Goal: Task Accomplishment & Management: Use online tool/utility

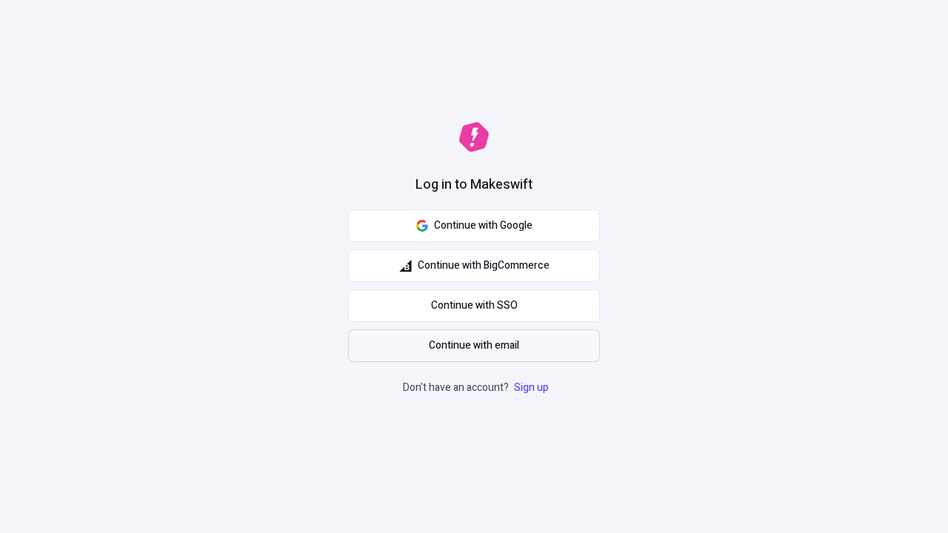
click at [474, 346] on span "Continue with email" at bounding box center [474, 346] width 90 height 16
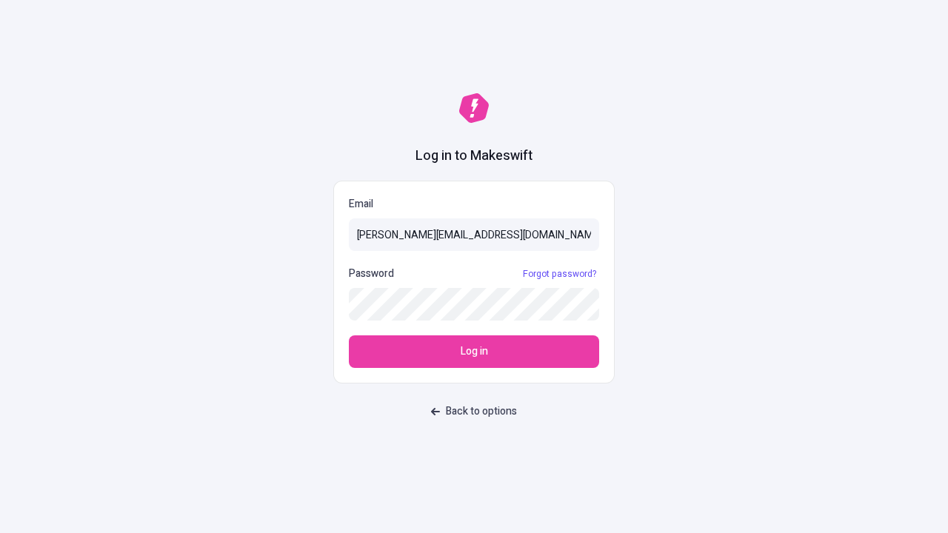
type input "sasha+test-ui@makeswift.com"
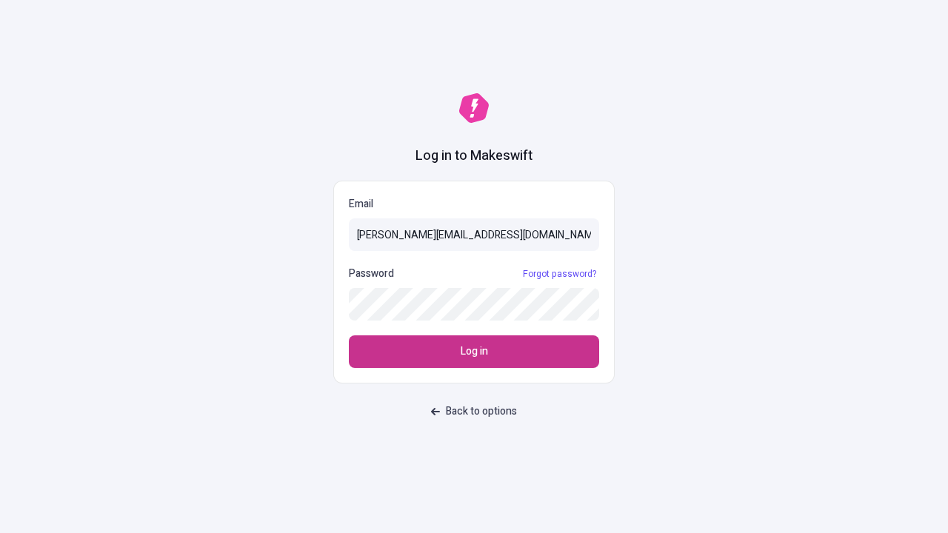
click at [474, 352] on span "Log in" at bounding box center [474, 352] width 27 height 16
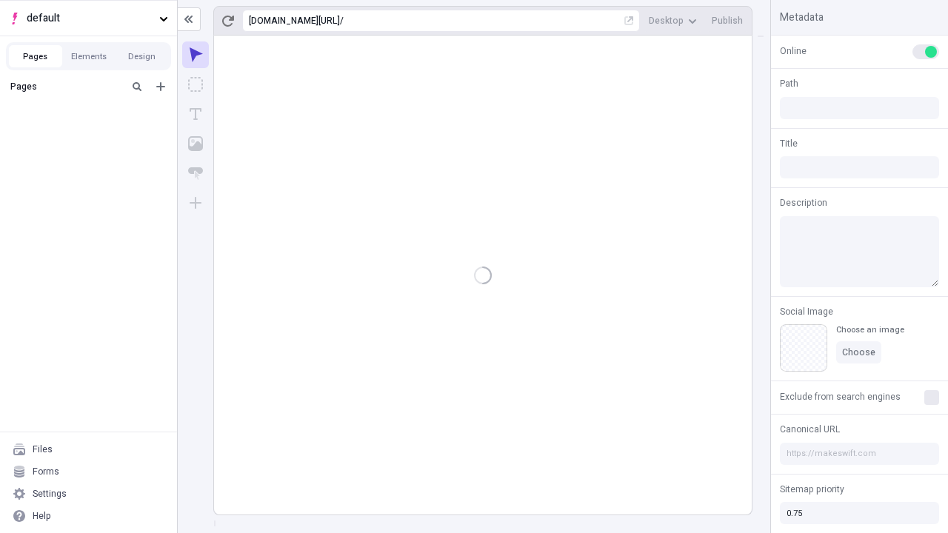
type input "/deep-link-acidus"
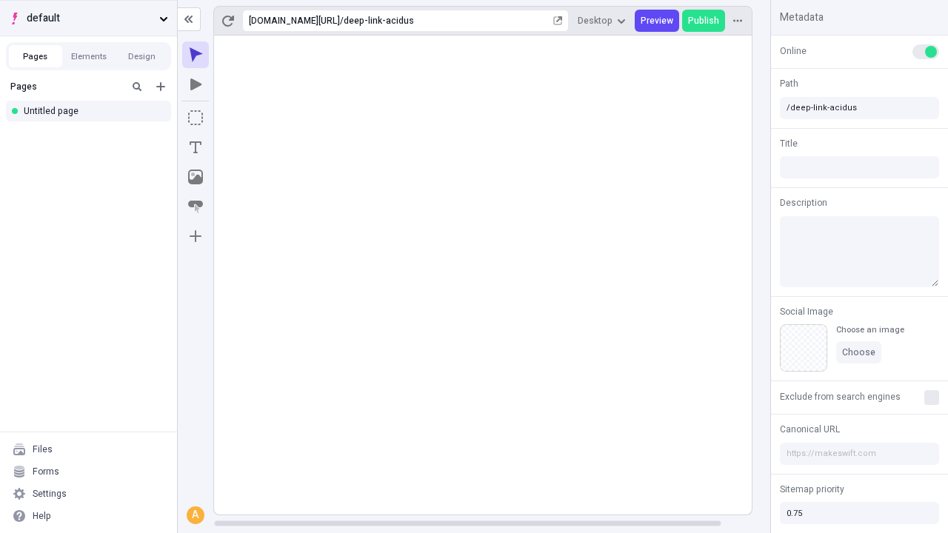
click at [88, 18] on span "default" at bounding box center [90, 18] width 127 height 16
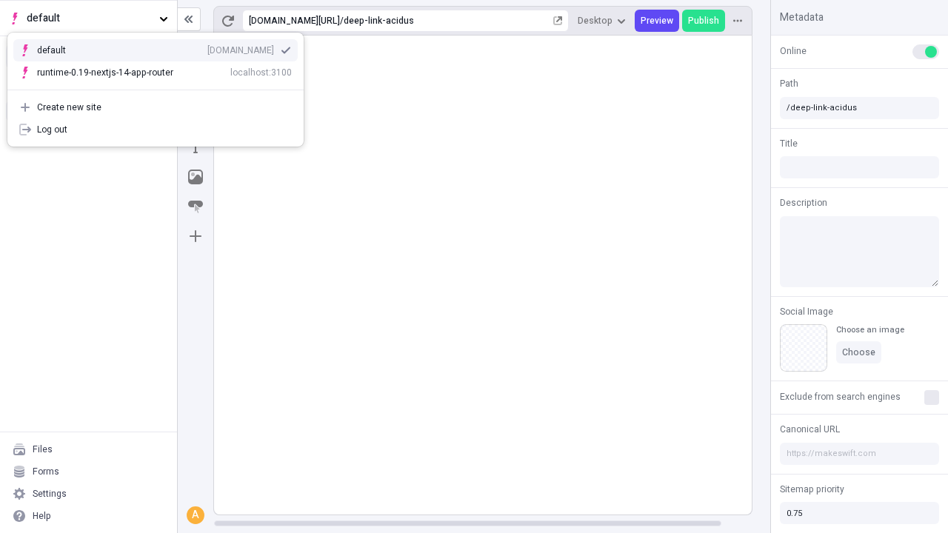
click at [156, 107] on div "Create new site" at bounding box center [164, 107] width 255 height 12
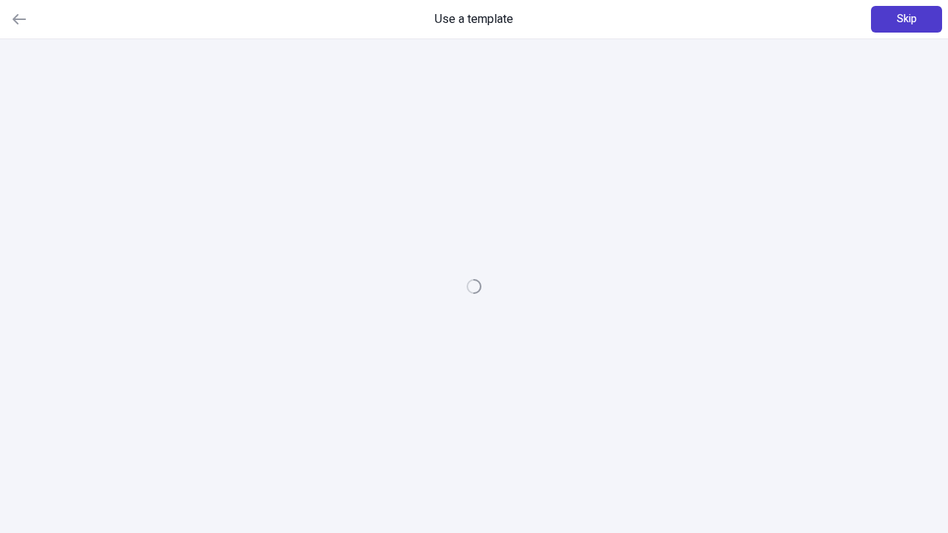
click at [906, 19] on span "Skip" at bounding box center [907, 19] width 20 height 16
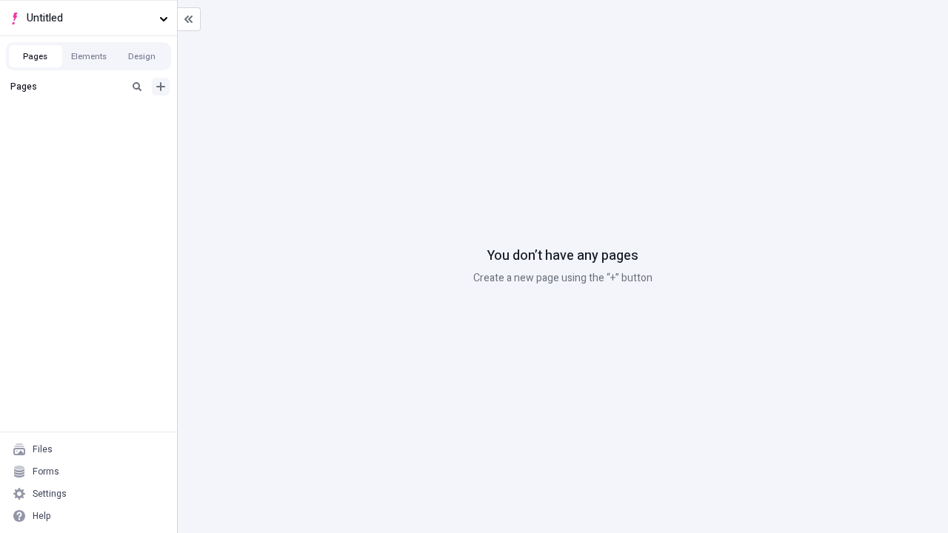
click at [161, 87] on icon "Add new" at bounding box center [160, 86] width 9 height 9
click at [93, 135] on div "Blank page" at bounding box center [92, 137] width 142 height 22
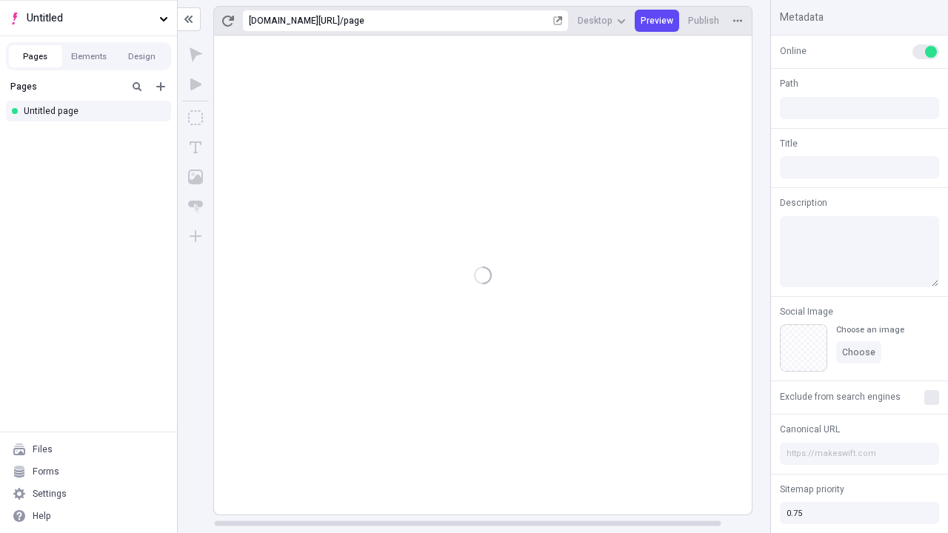
type input "/page"
click at [196, 118] on icon "Box" at bounding box center [195, 117] width 15 height 15
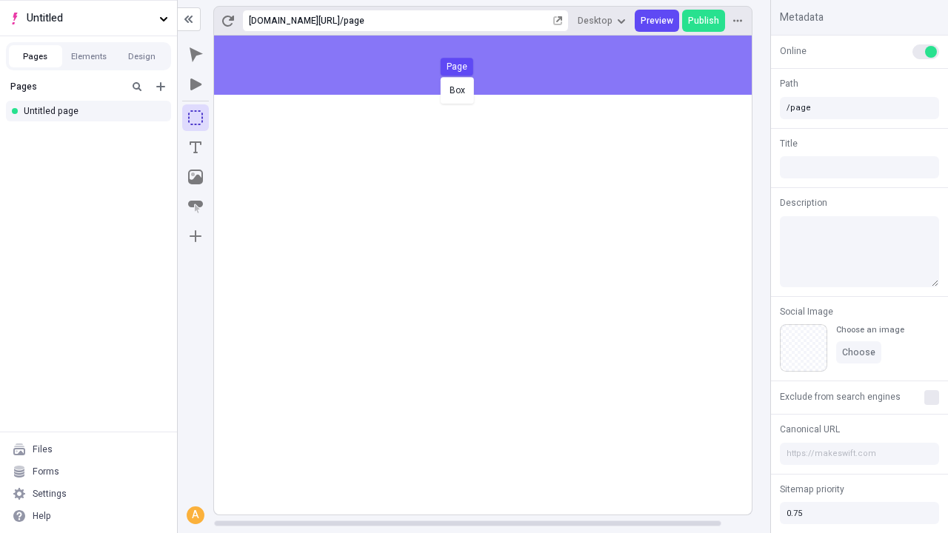
click at [498, 65] on div "Box Page" at bounding box center [474, 266] width 948 height 533
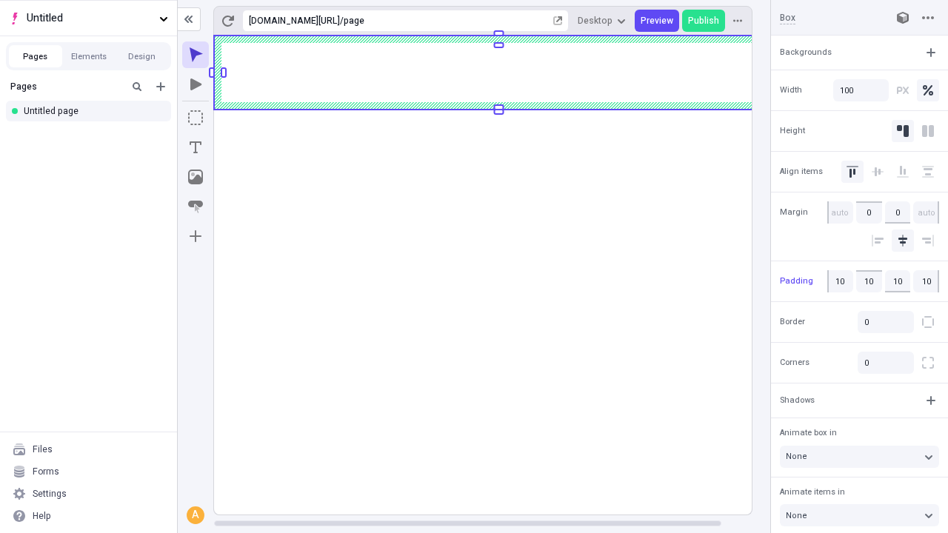
click at [196, 177] on icon "Image" at bounding box center [195, 177] width 15 height 15
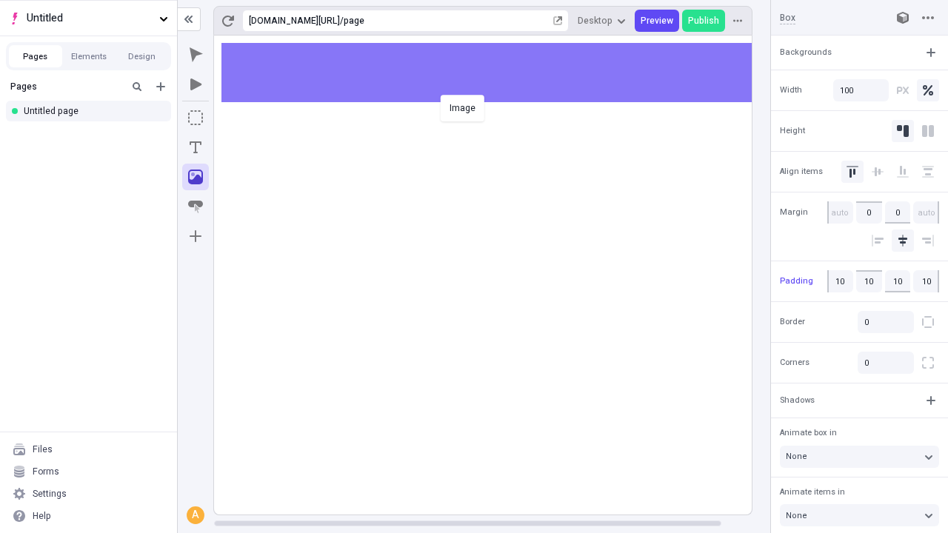
click at [498, 73] on div "Image" at bounding box center [474, 266] width 948 height 533
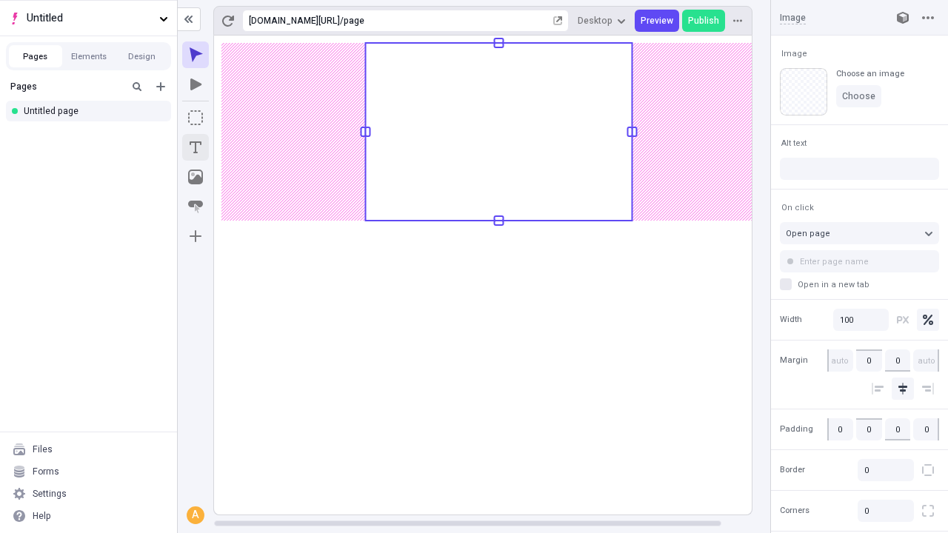
click at [196, 147] on icon "Text" at bounding box center [196, 147] width 12 height 12
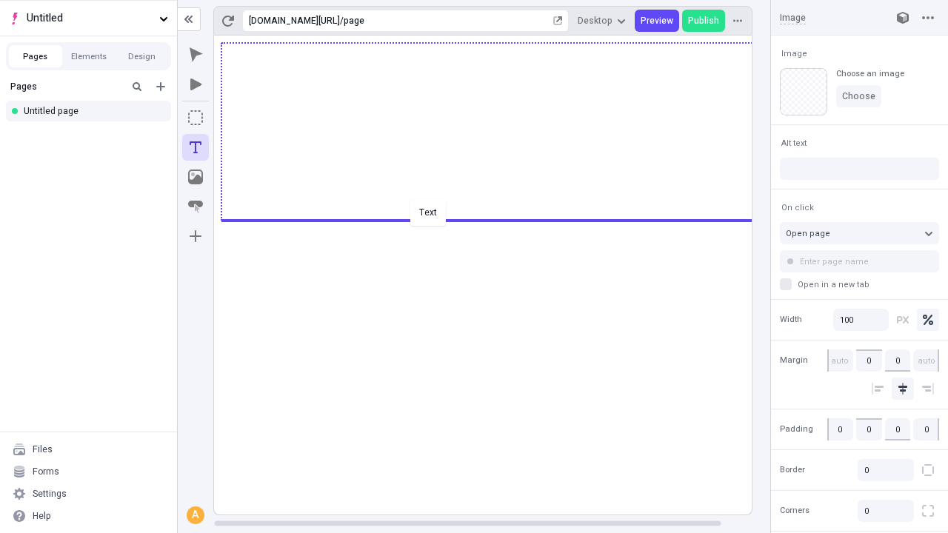
click at [498, 219] on div "Text" at bounding box center [474, 266] width 948 height 533
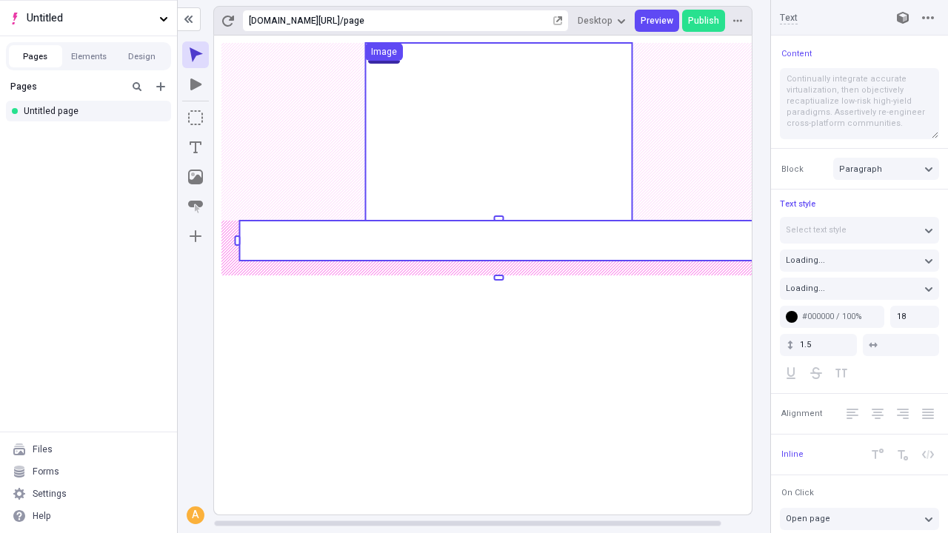
click at [498, 241] on rect at bounding box center [498, 241] width 518 height 40
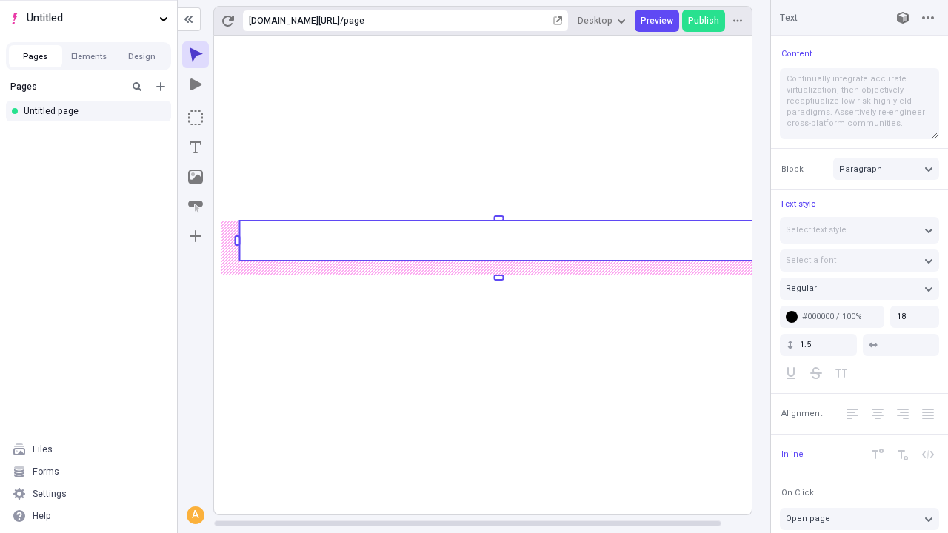
click at [498, 241] on rect at bounding box center [498, 241] width 518 height 40
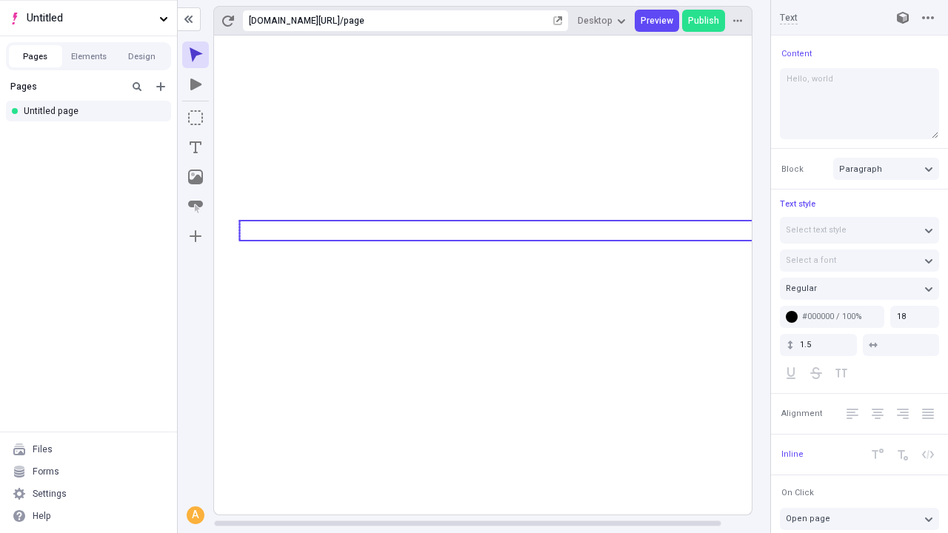
type textarea "Hello, world!"
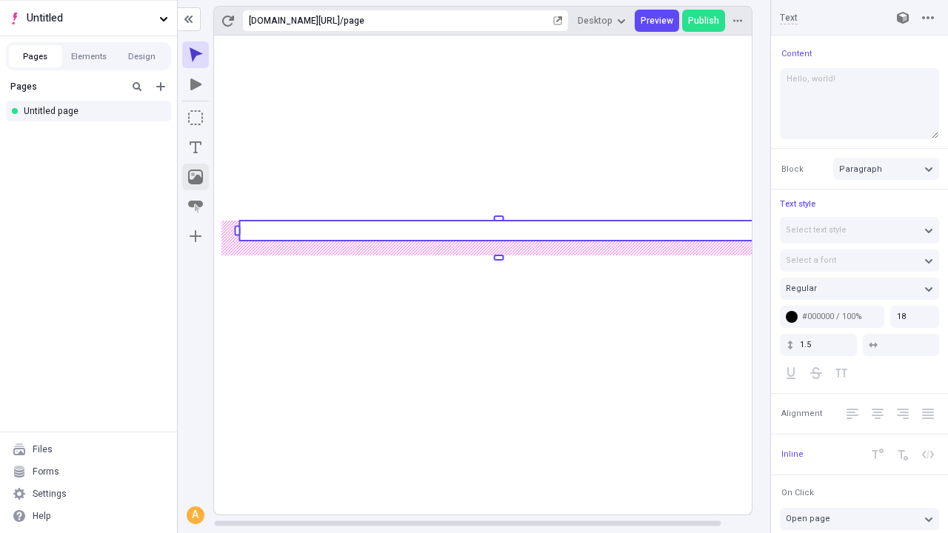
click at [196, 177] on icon "Image" at bounding box center [195, 177] width 15 height 15
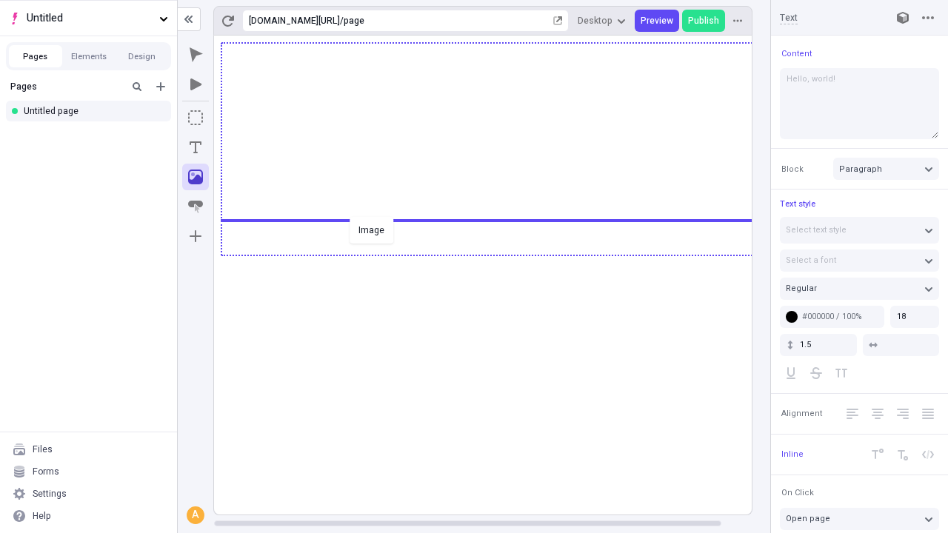
click at [498, 254] on div "Image" at bounding box center [474, 266] width 948 height 533
